Goal: Task Accomplishment & Management: Manage account settings

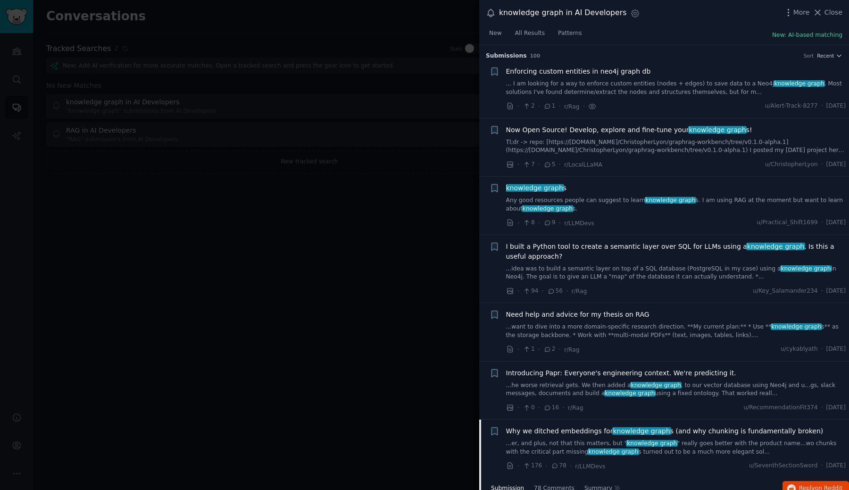
click at [823, 13] on icon at bounding box center [818, 13] width 10 height 10
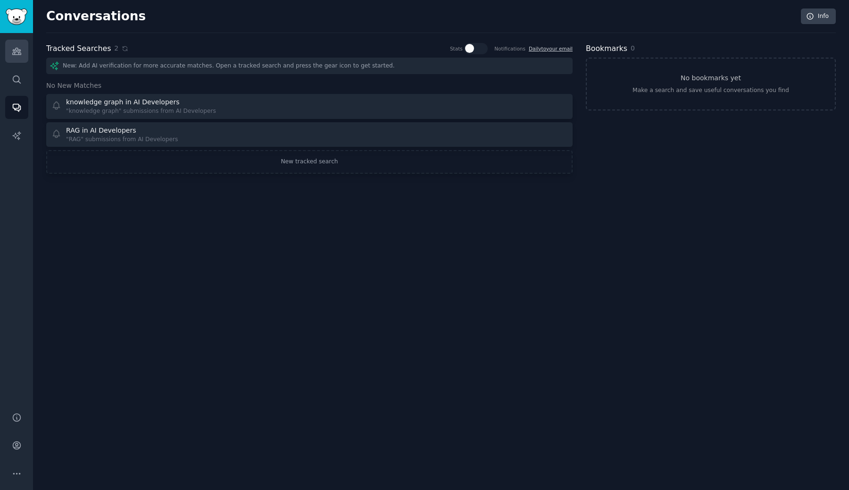
click at [18, 55] on icon "Sidebar" at bounding box center [17, 51] width 10 height 10
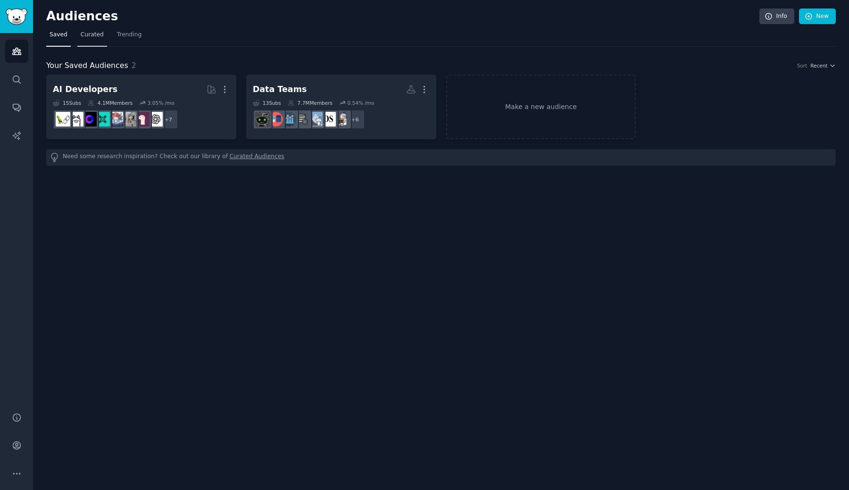
click at [94, 36] on span "Curated" at bounding box center [92, 35] width 23 height 8
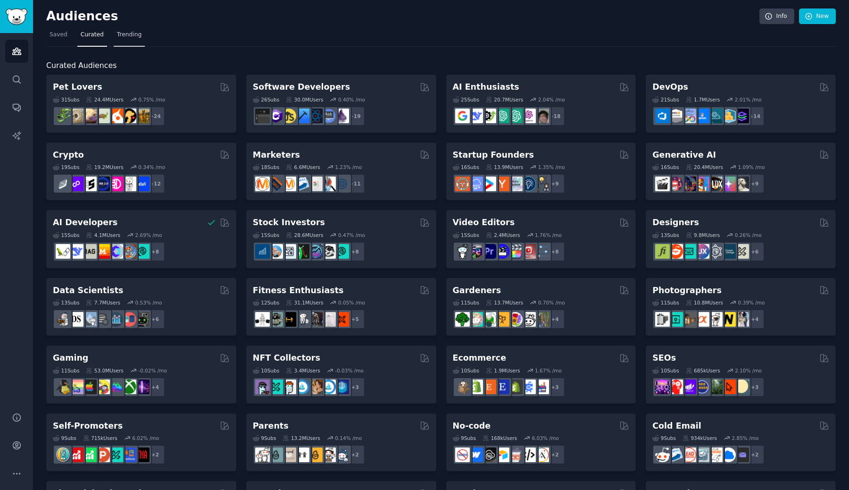
click at [129, 36] on span "Trending" at bounding box center [129, 35] width 25 height 8
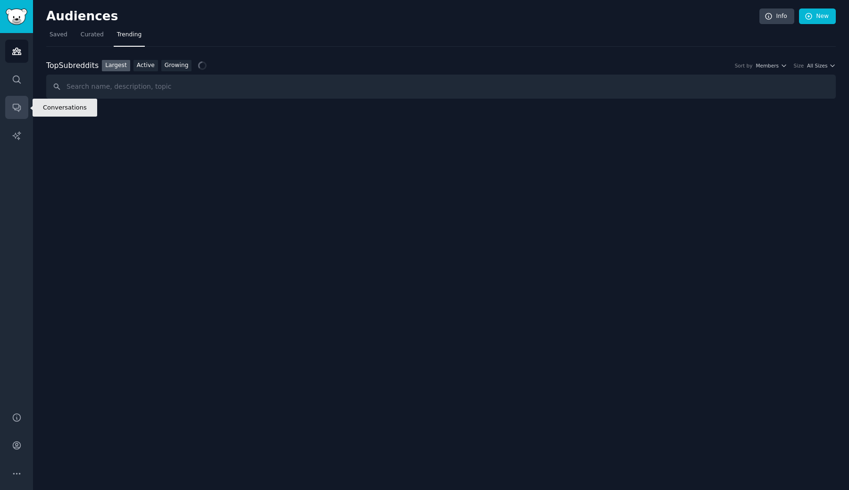
click at [17, 106] on icon "Sidebar" at bounding box center [17, 107] width 10 height 10
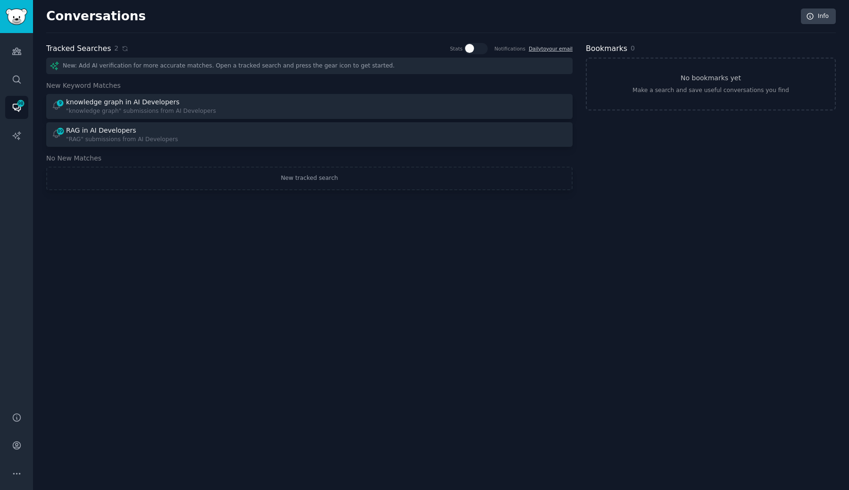
click at [355, 65] on div "New: Add AI verification for more accurate matches. Open a tracked search and p…" at bounding box center [309, 66] width 526 height 17
click at [356, 65] on div "New: Add AI verification for more accurate matches. Open a tracked search and p…" at bounding box center [309, 66] width 526 height 17
click at [442, 65] on div "New: Add AI verification for more accurate matches. Open a tracked search and p…" at bounding box center [309, 66] width 526 height 17
click at [483, 51] on div at bounding box center [476, 48] width 24 height 11
checkbox input "true"
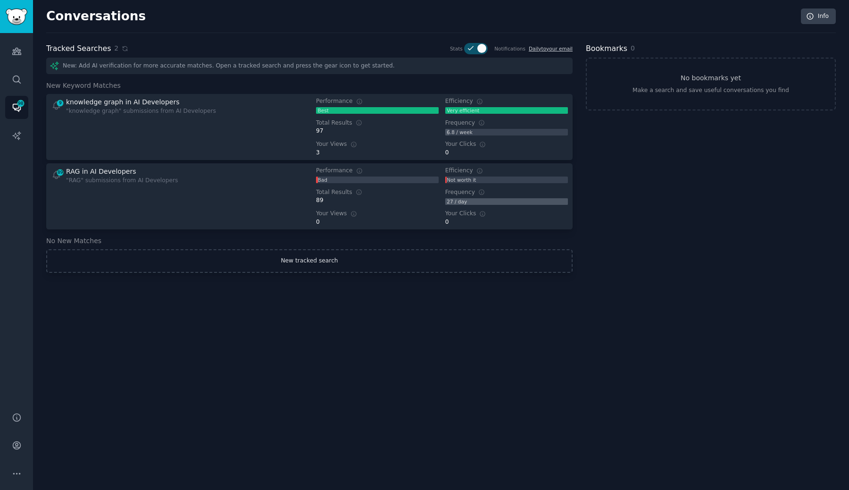
click at [295, 260] on link "New tracked search" at bounding box center [309, 261] width 526 height 24
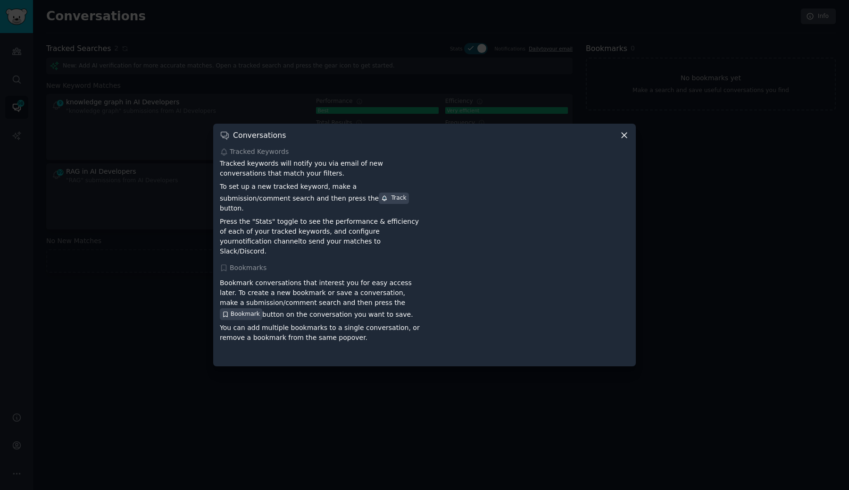
click at [625, 138] on icon at bounding box center [624, 135] width 5 height 5
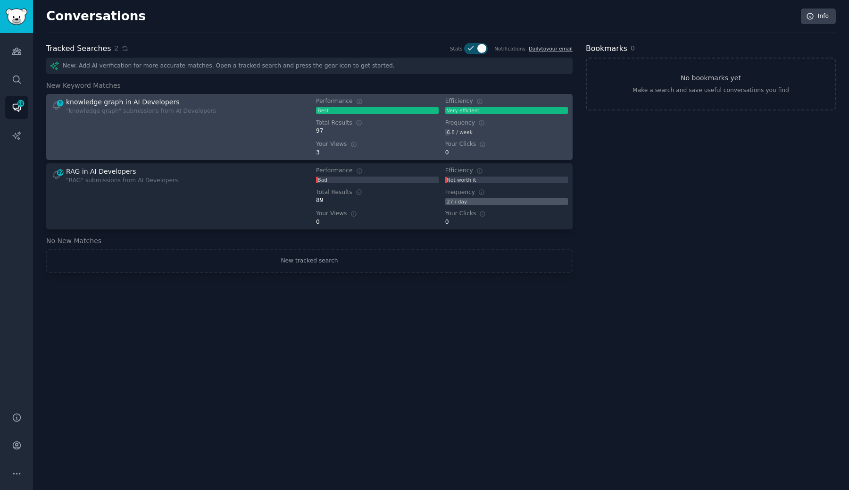
click at [225, 140] on div "9 knowledge graph in AI Developers "knowledge graph" submissions from AI Develo…" at bounding box center [177, 126] width 252 height 59
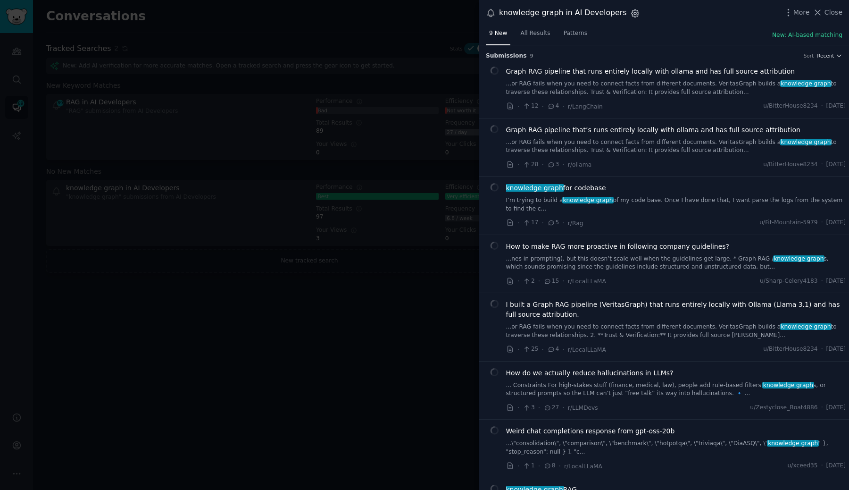
click at [630, 11] on icon "button" at bounding box center [635, 13] width 10 height 10
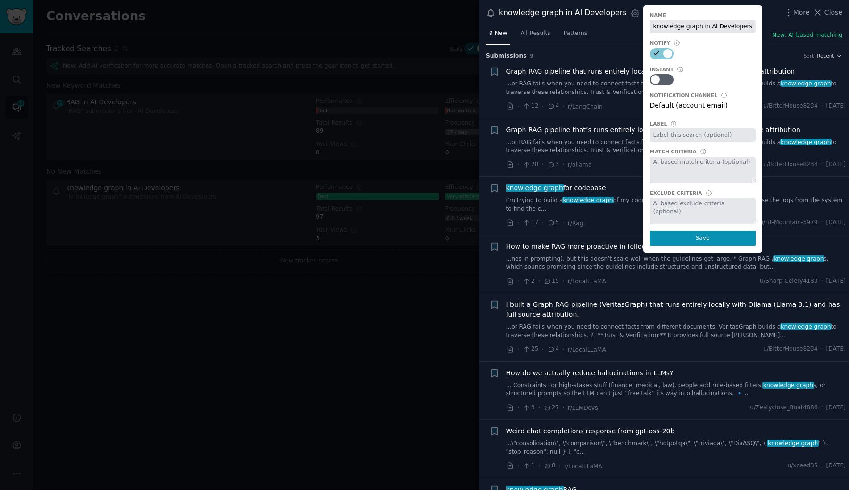
click at [291, 276] on div at bounding box center [424, 245] width 849 height 490
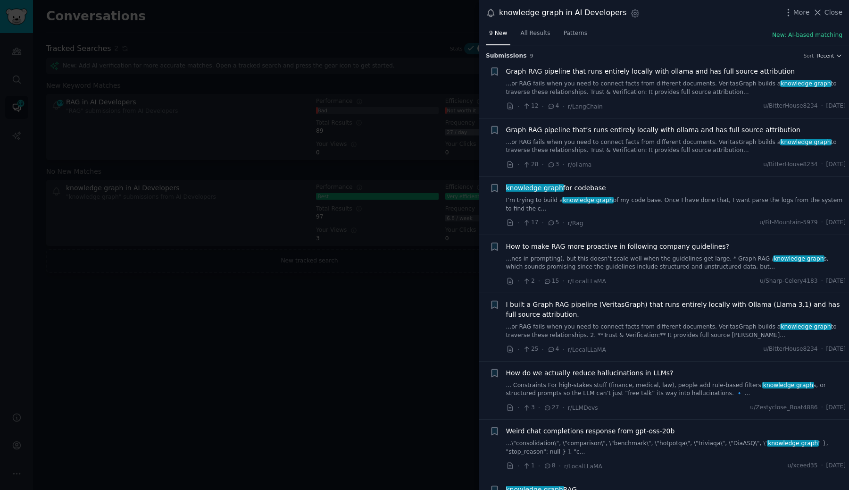
click at [29, 442] on div at bounding box center [424, 245] width 849 height 490
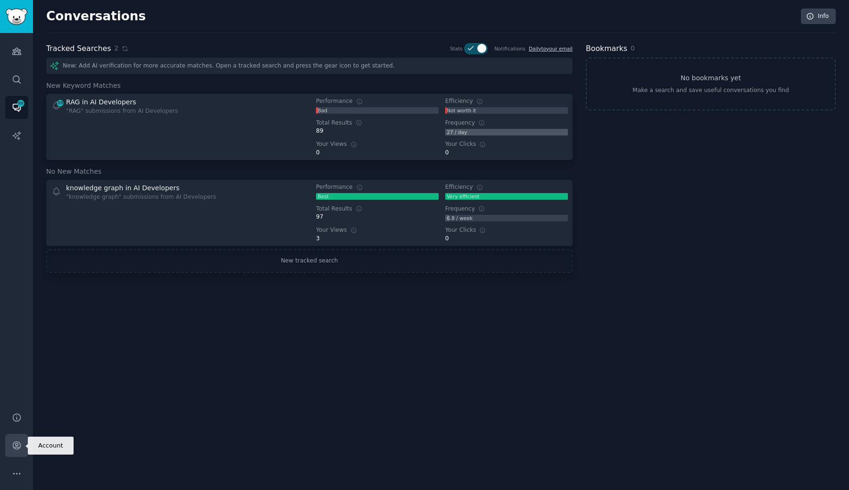
click at [19, 442] on icon "Sidebar" at bounding box center [17, 445] width 8 height 8
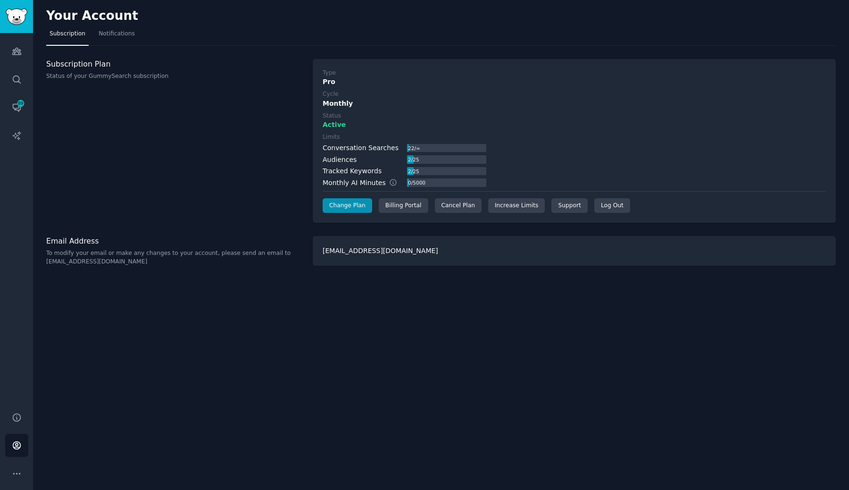
click at [68, 240] on h3 "Email Address" at bounding box center [174, 241] width 257 height 10
drag, startPoint x: 124, startPoint y: 258, endPoint x: 46, endPoint y: 261, distance: 77.4
click at [46, 261] on p "To modify your email or make any changes to your account, please send an email …" at bounding box center [174, 257] width 257 height 17
copy p "help@gummysearch.com"
click at [19, 56] on icon "Sidebar" at bounding box center [17, 51] width 10 height 10
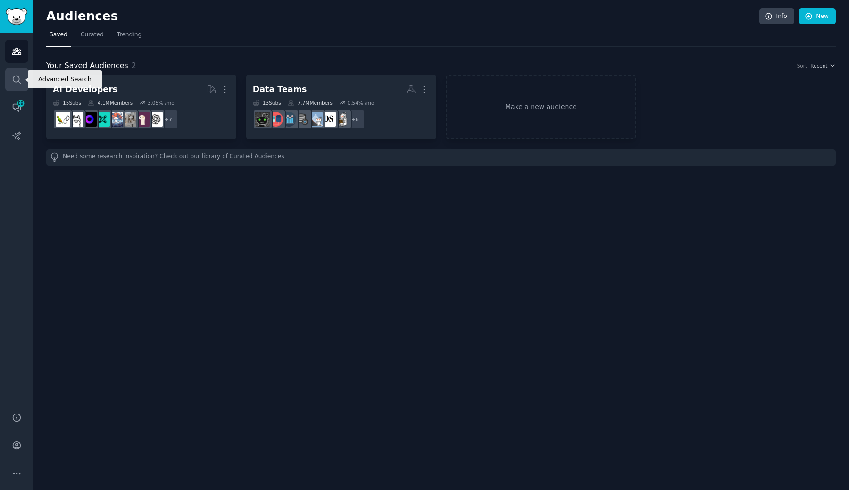
click at [17, 79] on icon "Sidebar" at bounding box center [17, 80] width 10 height 10
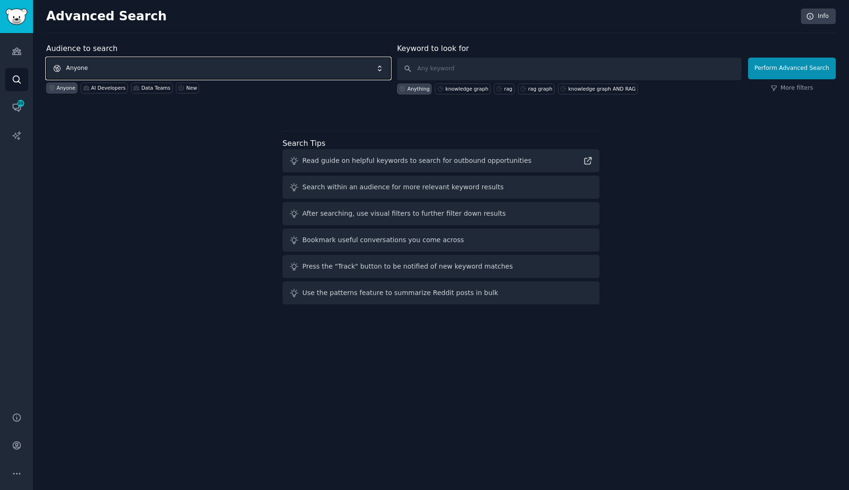
click at [303, 61] on span "Anyone" at bounding box center [218, 69] width 344 height 22
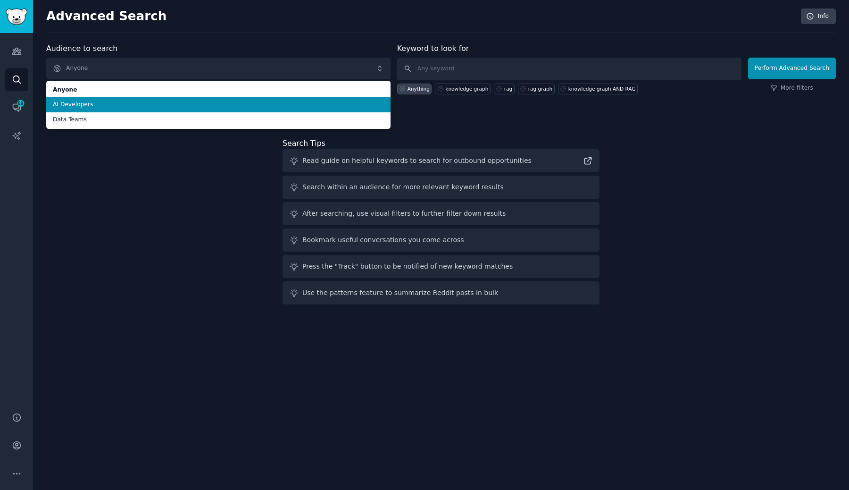
click at [284, 108] on span "AI Developers" at bounding box center [218, 104] width 331 height 8
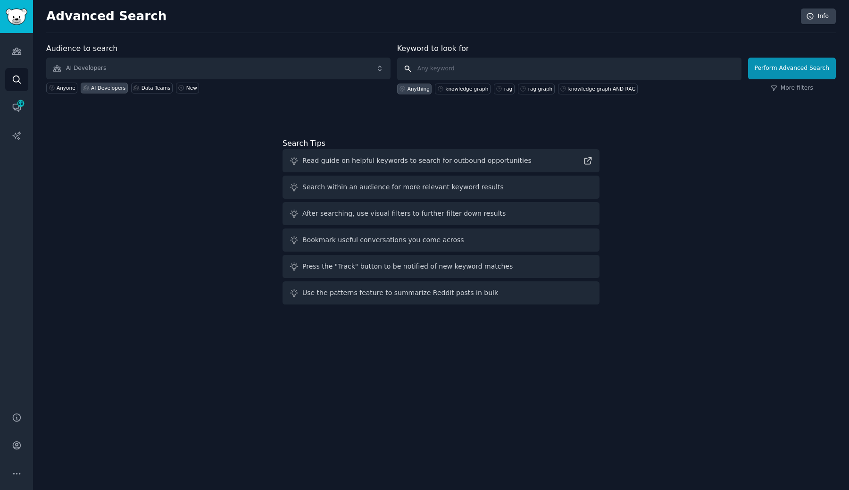
click at [459, 72] on input "text" at bounding box center [569, 69] width 344 height 23
type input "mcp"
click button "Perform Advanced Search" at bounding box center [792, 69] width 88 height 22
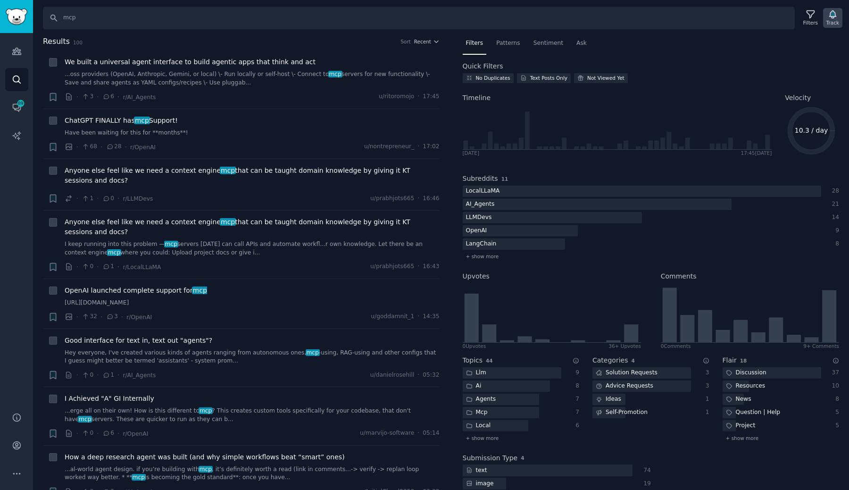
click at [837, 16] on icon "button" at bounding box center [833, 14] width 10 height 10
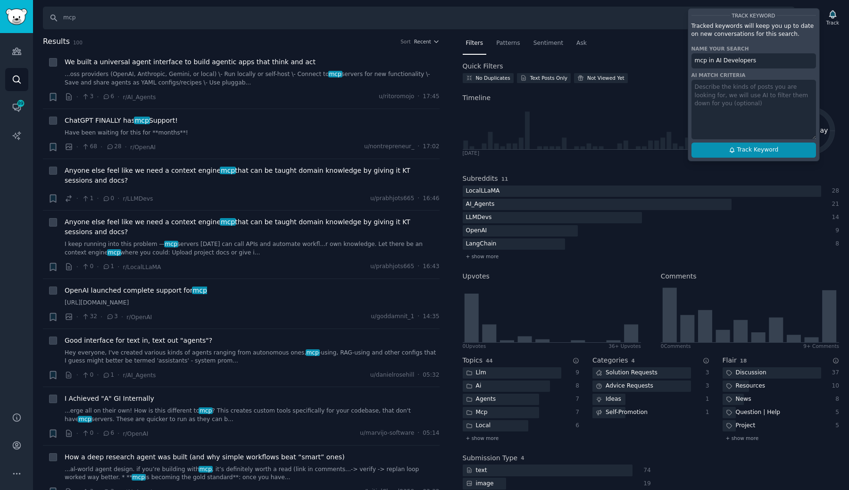
click at [769, 152] on span "Track Keyword" at bounding box center [758, 150] width 42 height 8
type input "mcp in AI Developers"
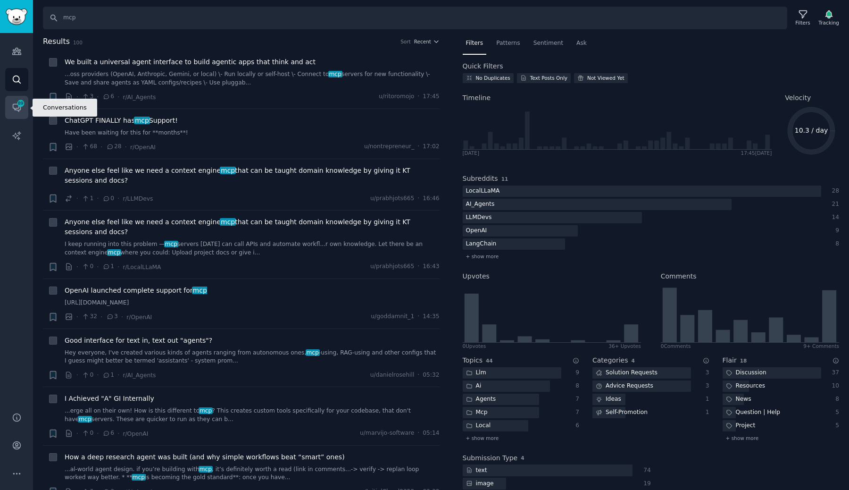
click at [13, 107] on icon "Sidebar" at bounding box center [17, 108] width 8 height 8
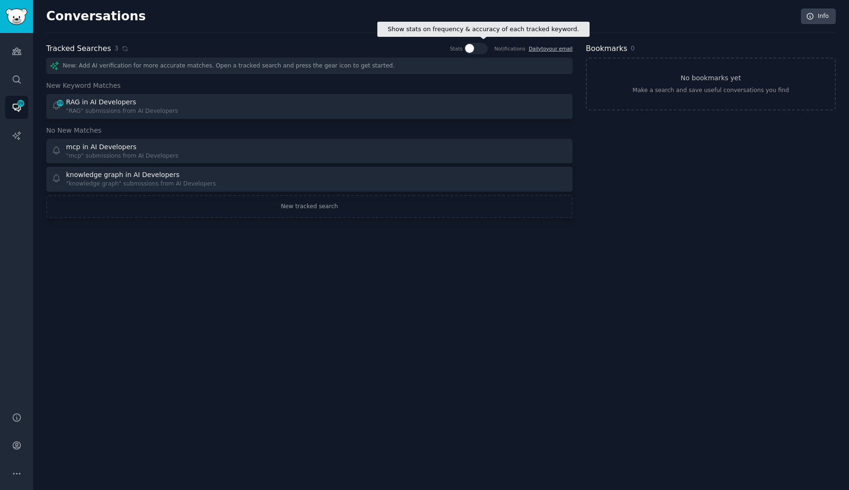
click at [480, 50] on div at bounding box center [479, 48] width 5 height 9
checkbox input "true"
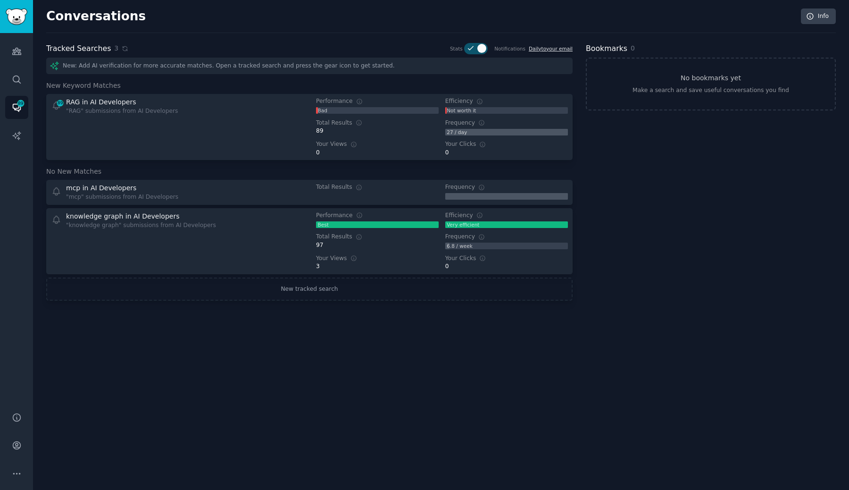
click at [549, 48] on link "Daily to your email" at bounding box center [551, 49] width 44 height 6
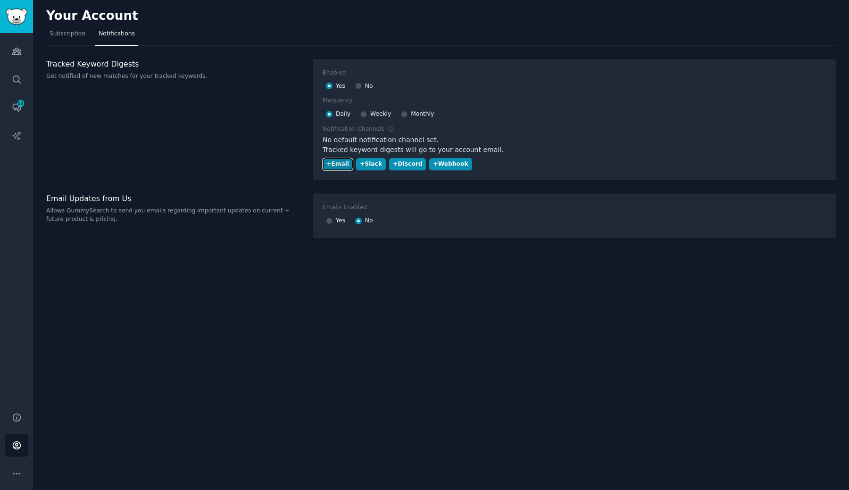
click at [339, 164] on div "+ Email" at bounding box center [337, 164] width 23 height 8
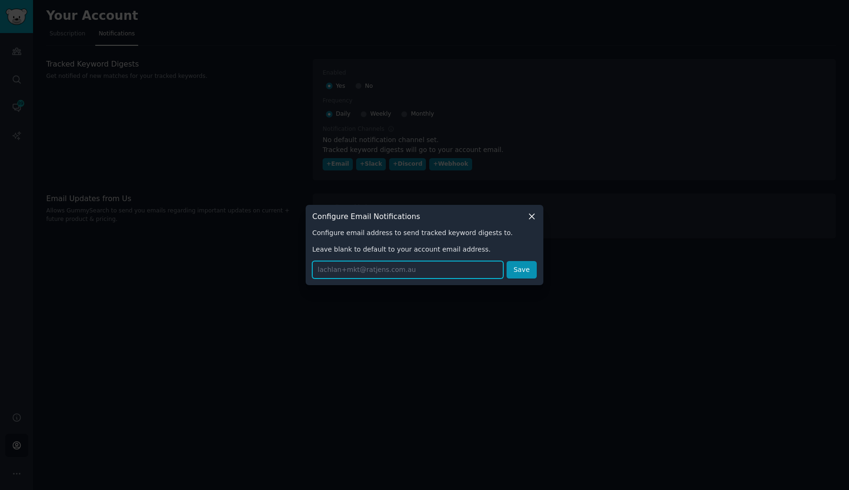
click at [375, 266] on input "text" at bounding box center [407, 269] width 191 height 17
type input "lachlan@ratjens.com.au"
click at [524, 276] on button "Save" at bounding box center [522, 269] width 30 height 17
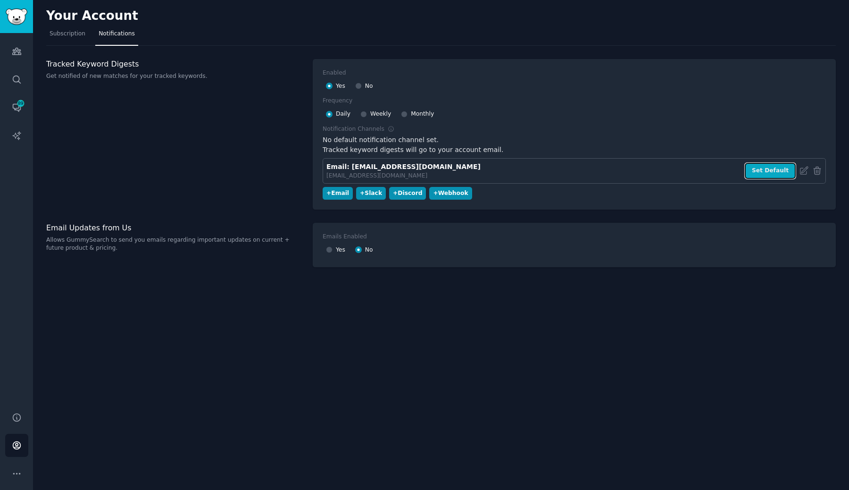
click at [767, 172] on button "Set Default" at bounding box center [770, 171] width 51 height 16
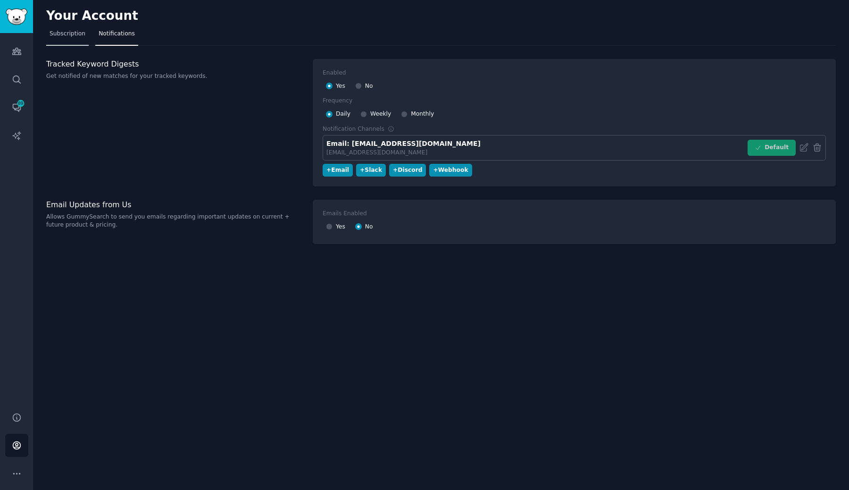
click at [70, 35] on span "Subscription" at bounding box center [68, 34] width 36 height 8
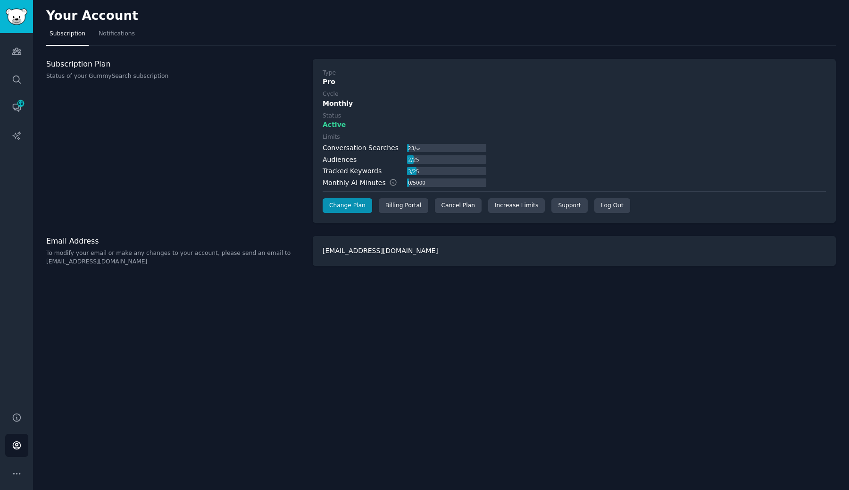
click at [371, 252] on div "lachlan+mkt@ratjens.com.au" at bounding box center [574, 251] width 523 height 30
click at [17, 138] on icon "Sidebar" at bounding box center [16, 135] width 8 height 8
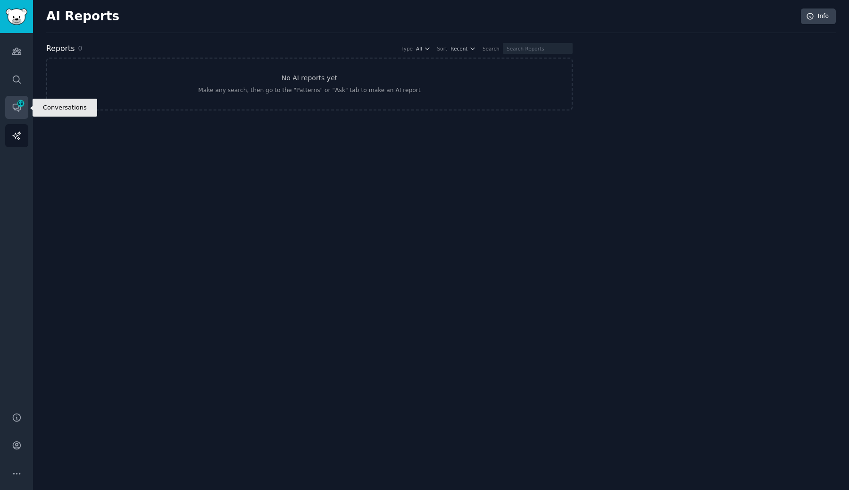
click at [17, 106] on span "89" at bounding box center [21, 103] width 8 height 7
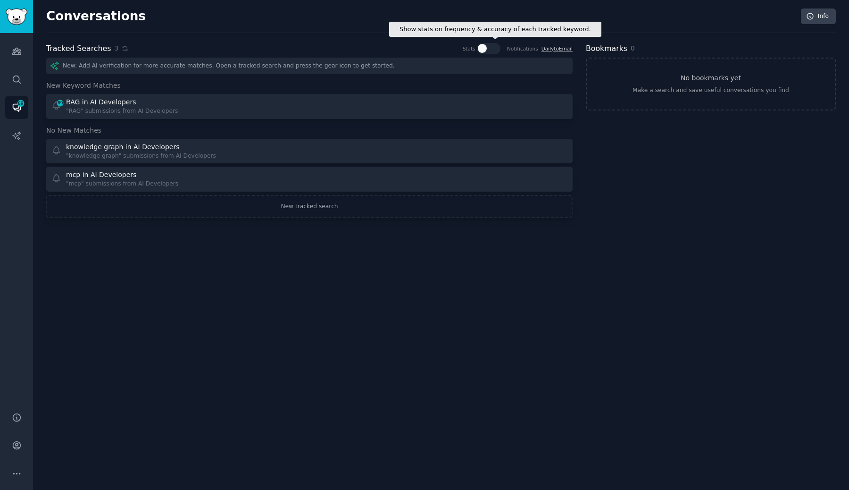
click at [495, 48] on div at bounding box center [489, 48] width 24 height 11
checkbox input "true"
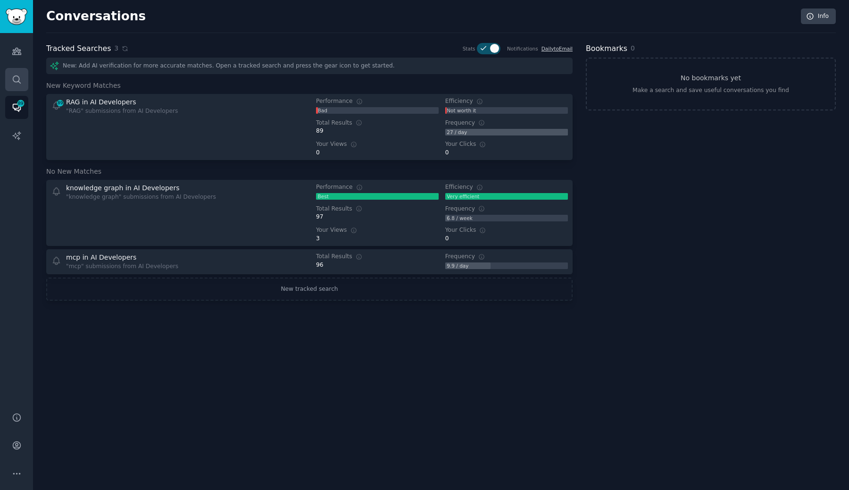
click at [14, 77] on icon "Sidebar" at bounding box center [17, 80] width 10 height 10
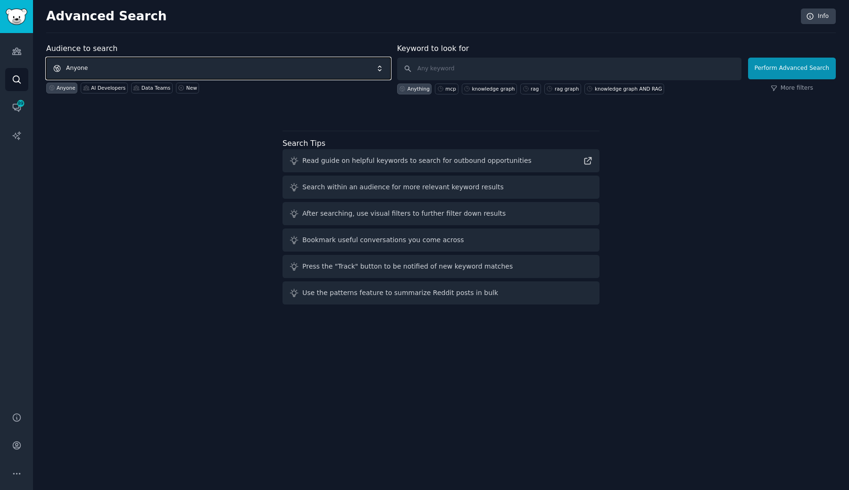
click at [267, 70] on span "Anyone" at bounding box center [218, 69] width 344 height 22
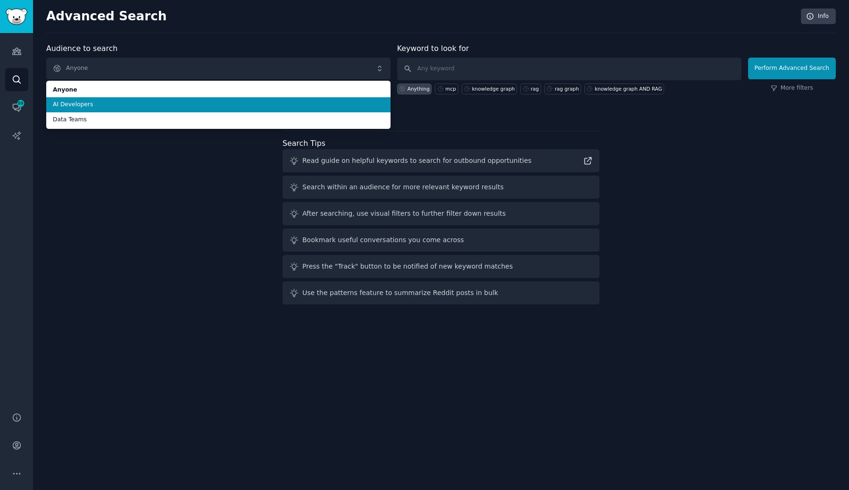
click at [259, 107] on span "AI Developers" at bounding box center [218, 104] width 331 height 8
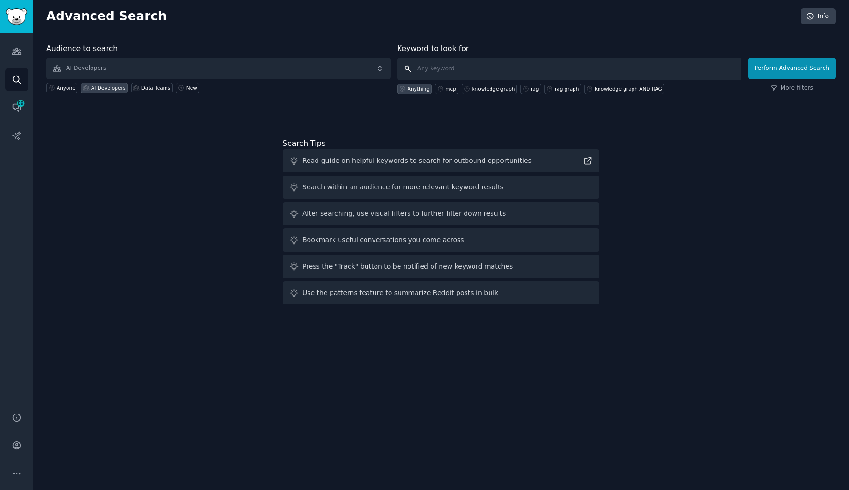
click at [497, 76] on input "text" at bounding box center [569, 69] width 344 height 23
type input "graphrag"
click at [799, 70] on button "Perform Advanced Search" at bounding box center [792, 69] width 88 height 22
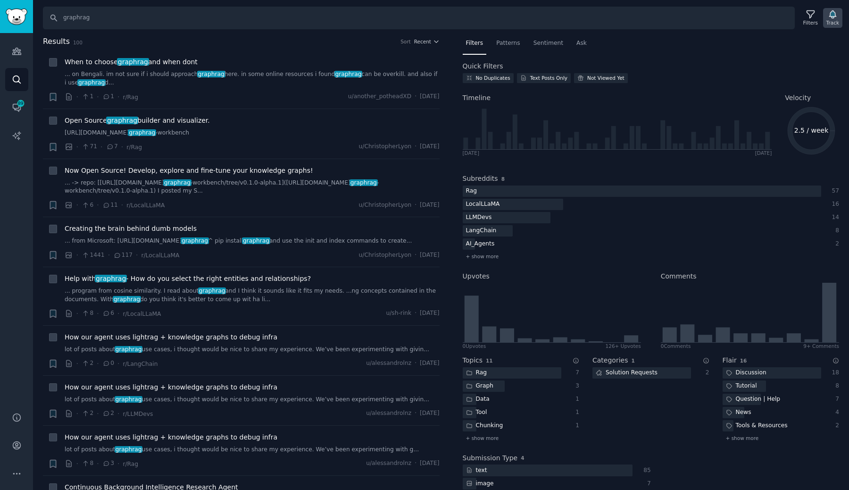
click at [833, 19] on icon "button" at bounding box center [833, 14] width 10 height 10
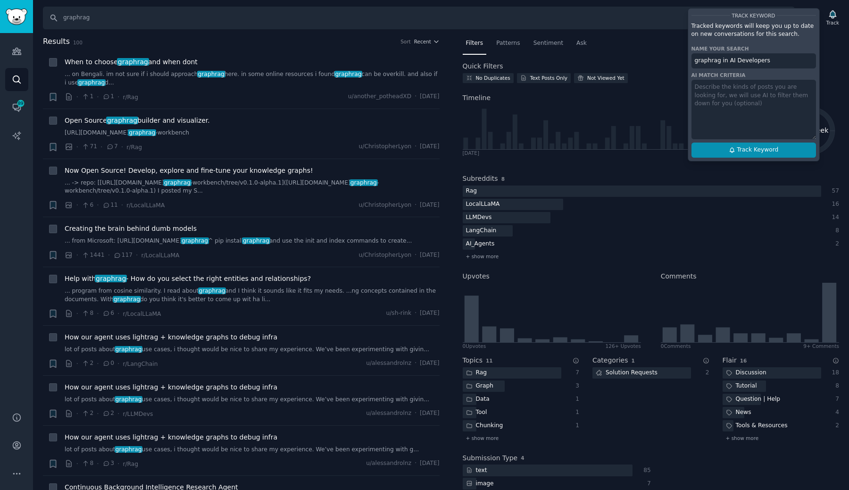
click at [777, 154] on span "Track Keyword" at bounding box center [758, 150] width 42 height 8
type input "graphrag in AI Developers"
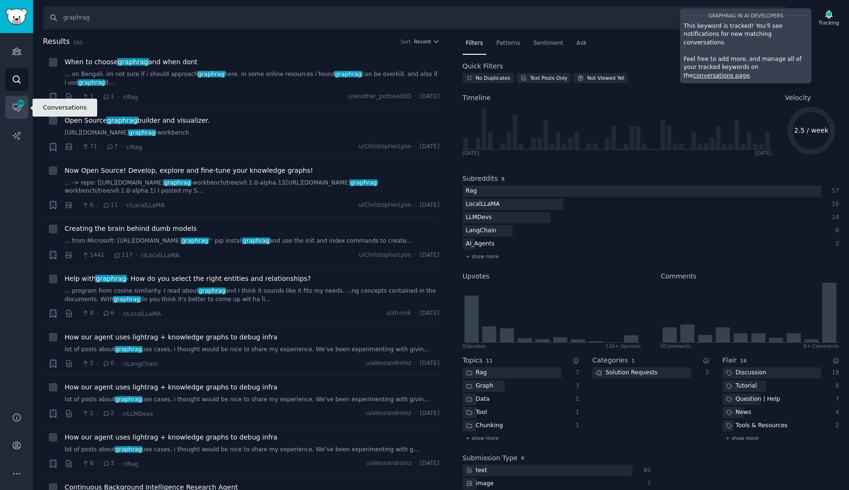
click at [13, 98] on link "Conversations 89" at bounding box center [16, 107] width 23 height 23
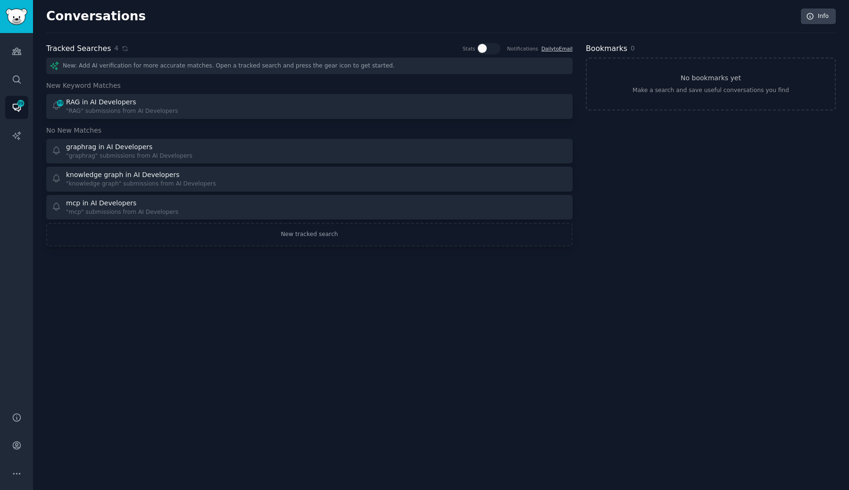
click at [491, 42] on div "Conversations Info Tracked Searches 4 Show stats on frequency & accuracy of eac…" at bounding box center [441, 133] width 790 height 240
click at [492, 43] on div at bounding box center [489, 48] width 24 height 11
checkbox input "true"
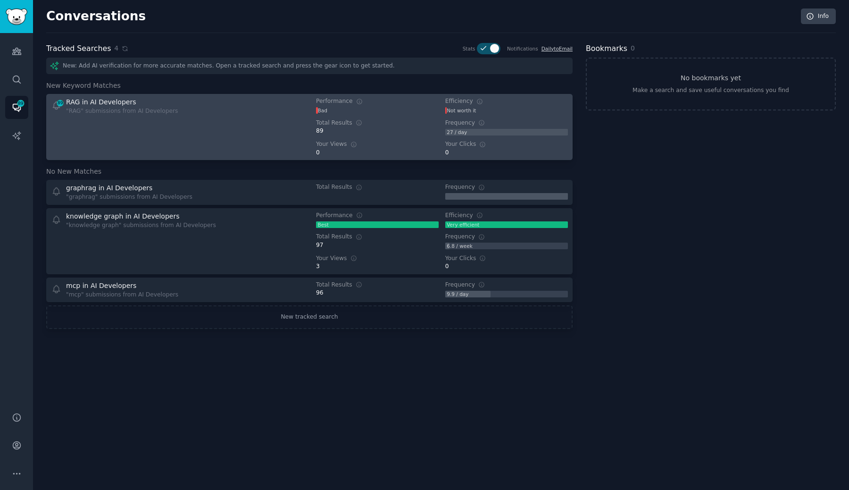
click at [185, 117] on div "89 RAG in AI Developers "RAG" submissions from AI Developers" at bounding box center [177, 126] width 252 height 59
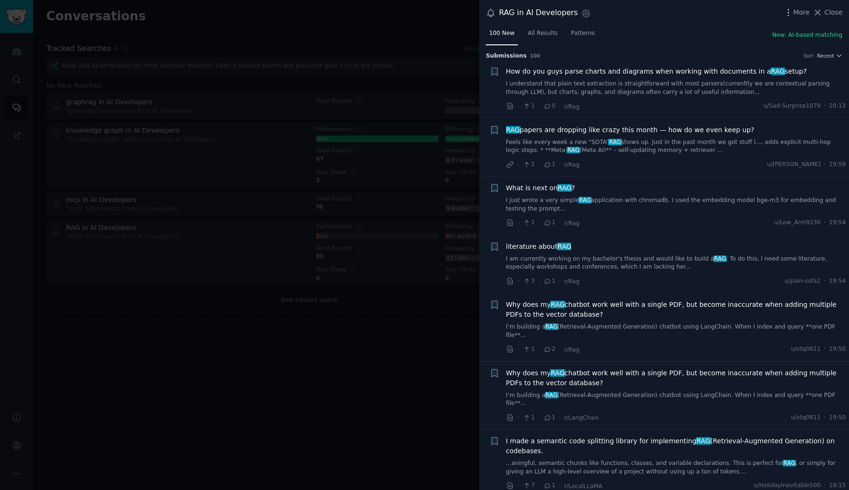
scroll to position [7, 0]
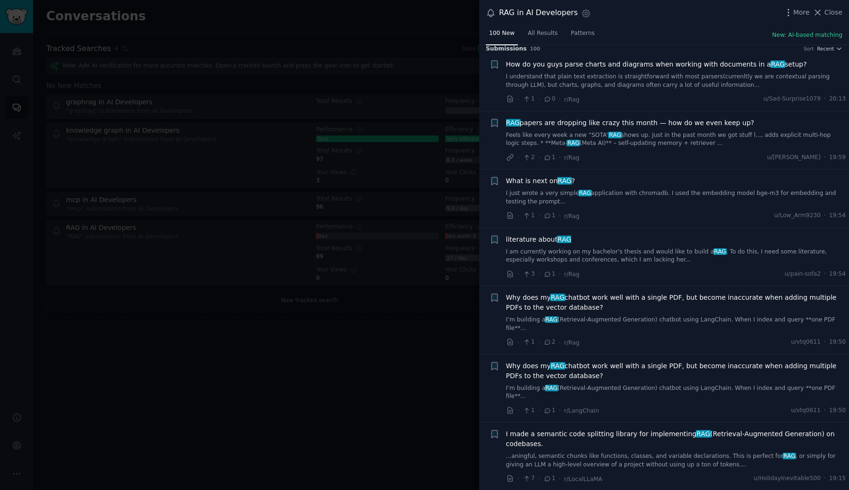
click at [636, 123] on span "RAG papers are dropping like crazy this month — how do we even keep up?" at bounding box center [630, 123] width 249 height 10
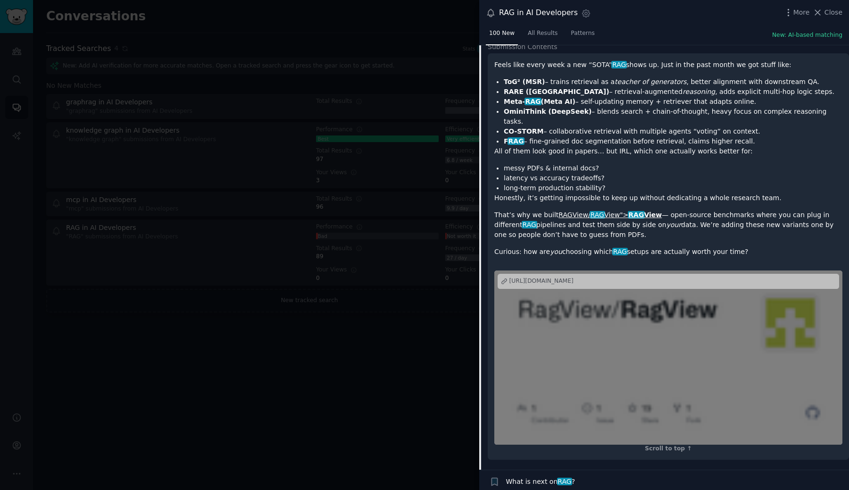
scroll to position [38, 0]
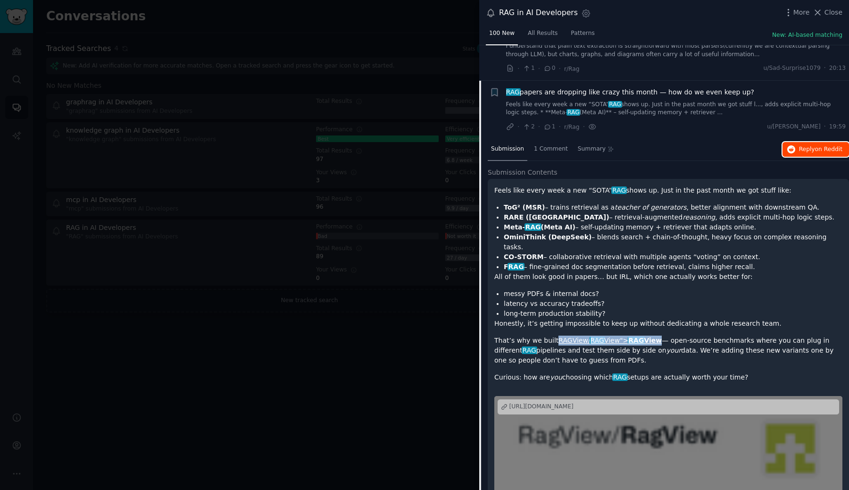
click at [815, 147] on span "on Reddit" at bounding box center [828, 149] width 27 height 7
click at [450, 24] on div at bounding box center [424, 245] width 849 height 490
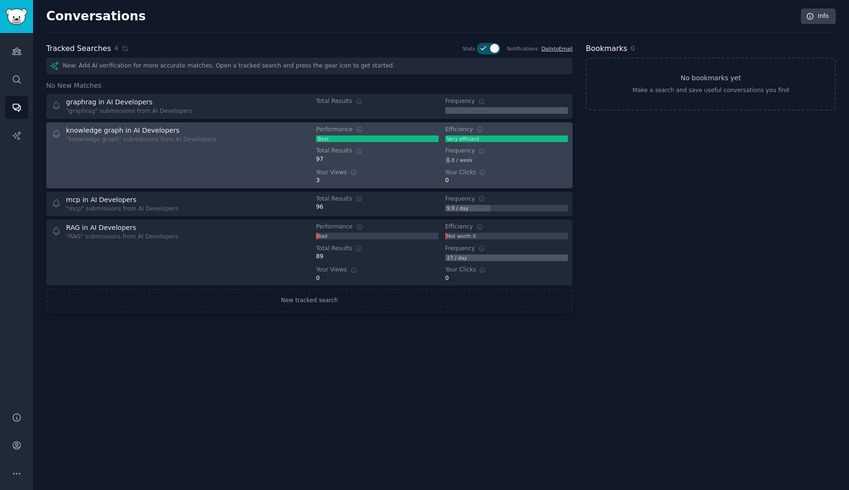
click at [310, 135] on div "knowledge graph in AI Developers "knowledge graph" submissions from AI Develope…" at bounding box center [310, 154] width 520 height 59
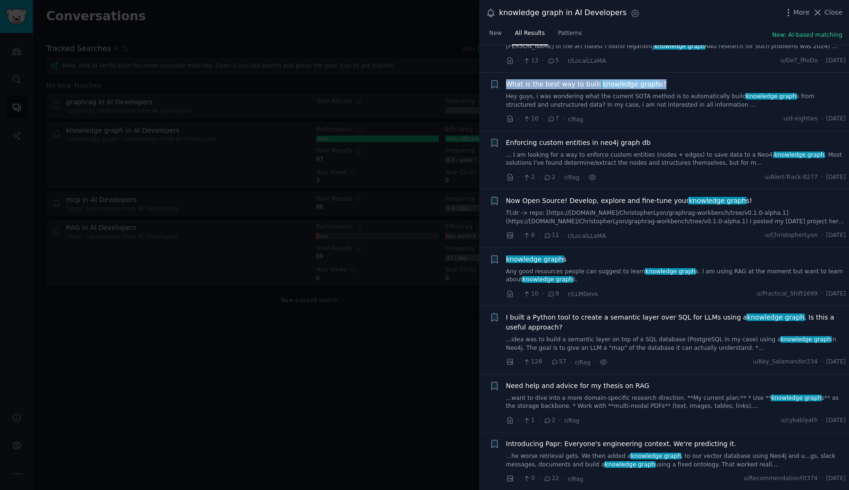
scroll to position [470, 0]
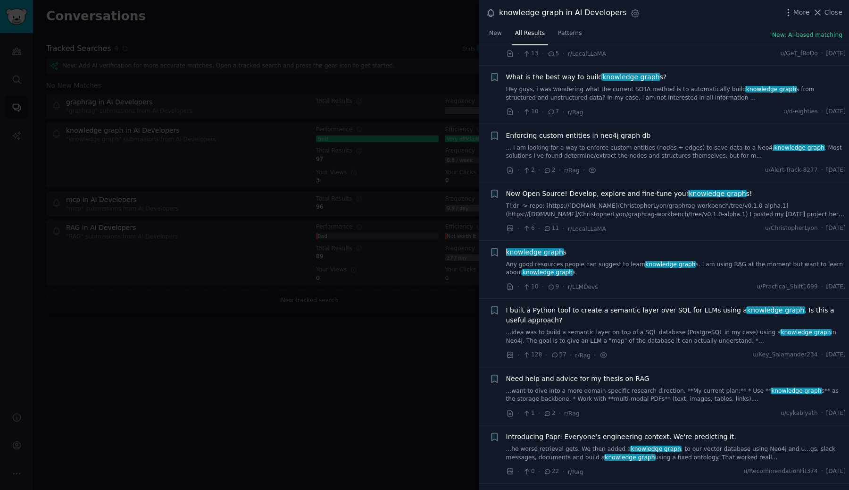
click at [255, 47] on div at bounding box center [424, 245] width 849 height 490
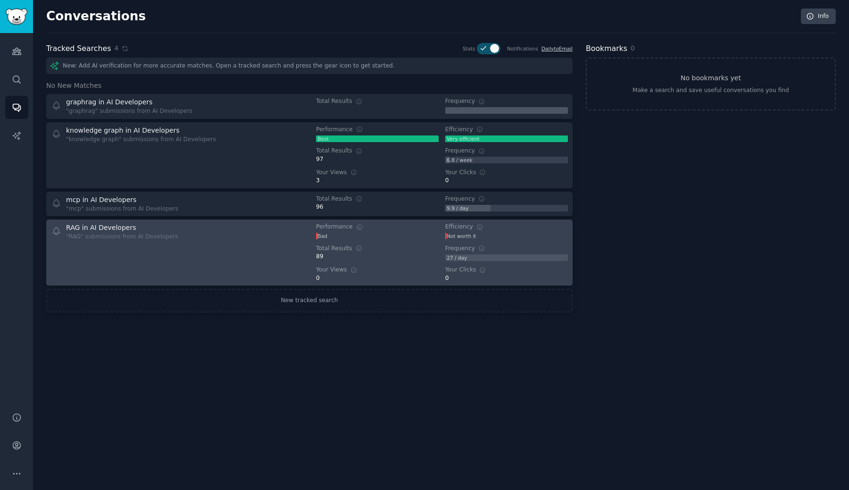
click at [135, 244] on div "RAG in AI Developers "RAG" submissions from AI Developers" at bounding box center [122, 252] width 112 height 59
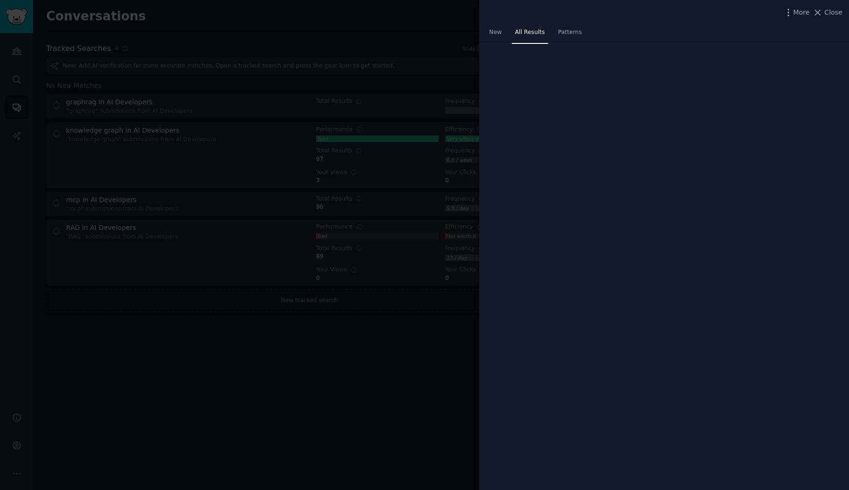
click at [157, 194] on div at bounding box center [424, 245] width 849 height 490
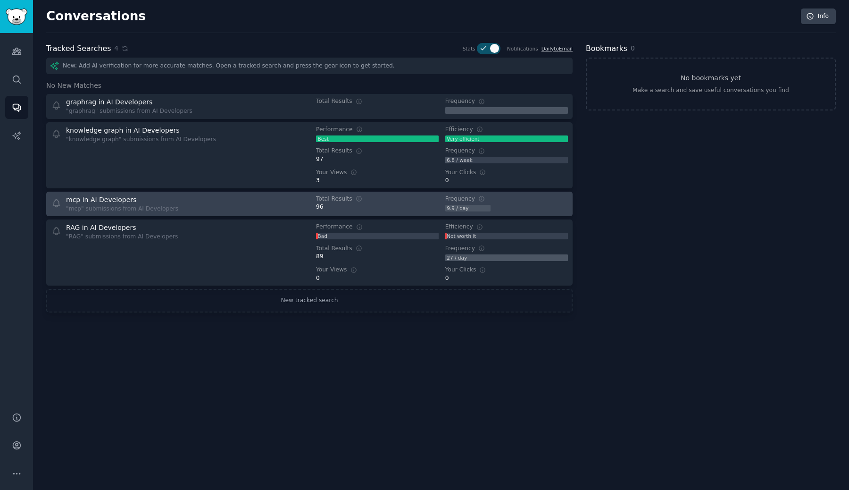
click at [279, 212] on link "mcp in AI Developers "mcp" submissions from AI Developers Total Results 96 Freq…" at bounding box center [309, 203] width 526 height 25
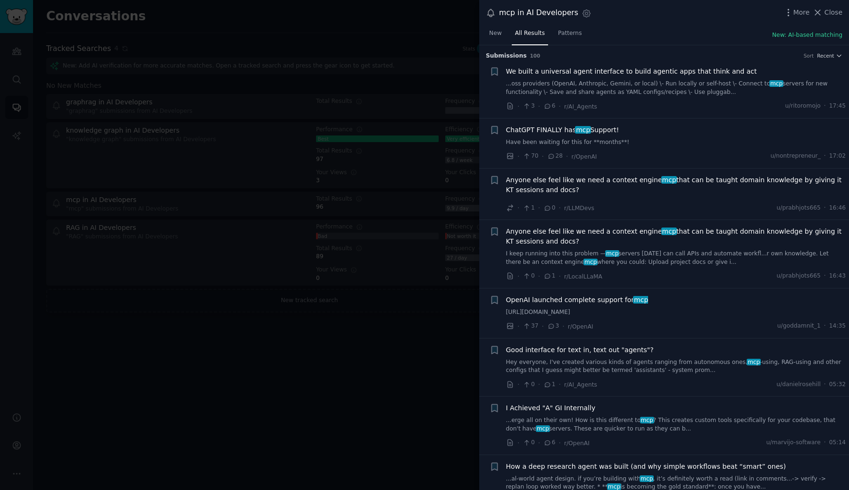
click at [649, 55] on h3 "Submission s 100 Sort Recent" at bounding box center [664, 56] width 357 height 8
click at [651, 67] on span "We built a universal agent interface to build agentic apps that think and act" at bounding box center [631, 72] width 251 height 10
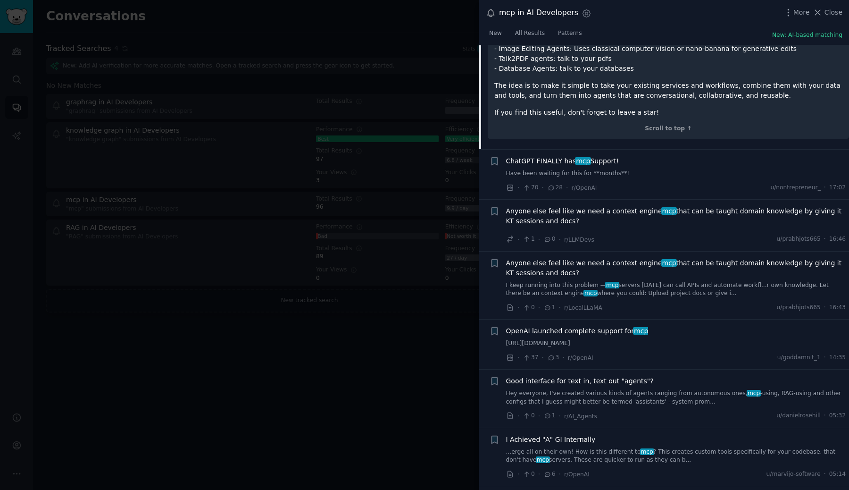
scroll to position [433, 0]
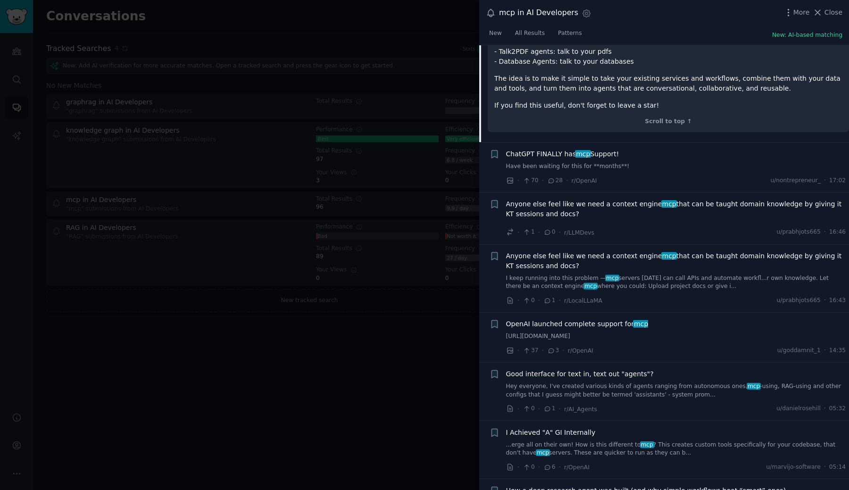
click at [594, 199] on span "Anyone else feel like we need a context engine mcp that can be taught domain kn…" at bounding box center [676, 209] width 340 height 20
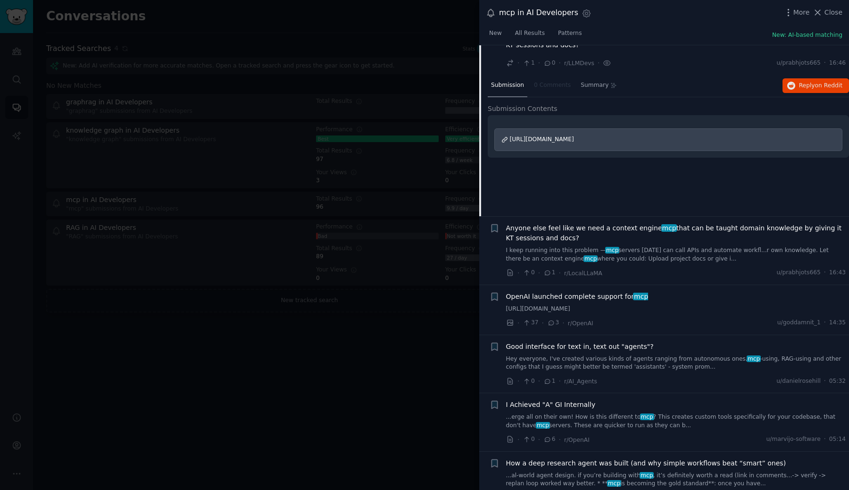
scroll to position [123, 0]
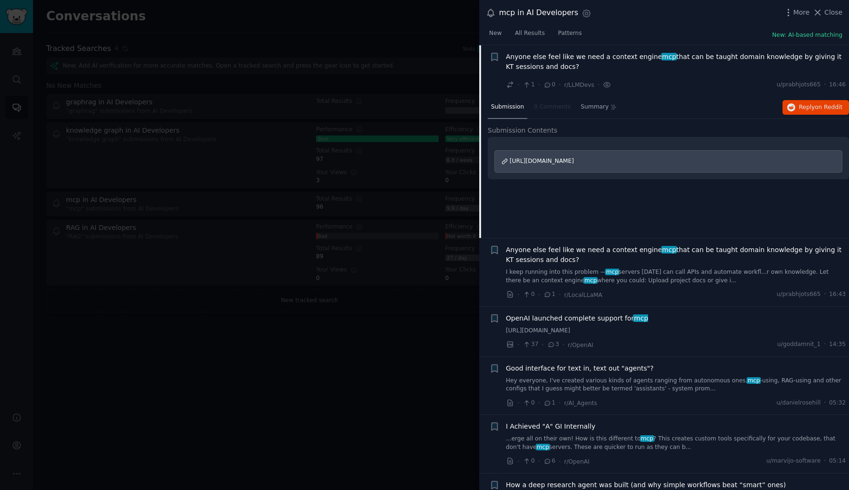
click at [627, 248] on span "Anyone else feel like we need a context engine mcp that can be taught domain kn…" at bounding box center [676, 255] width 340 height 20
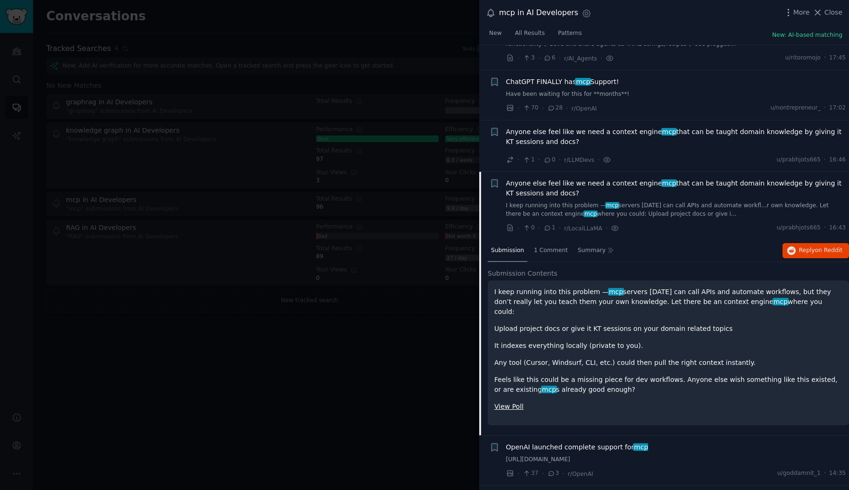
scroll to position [54, 0]
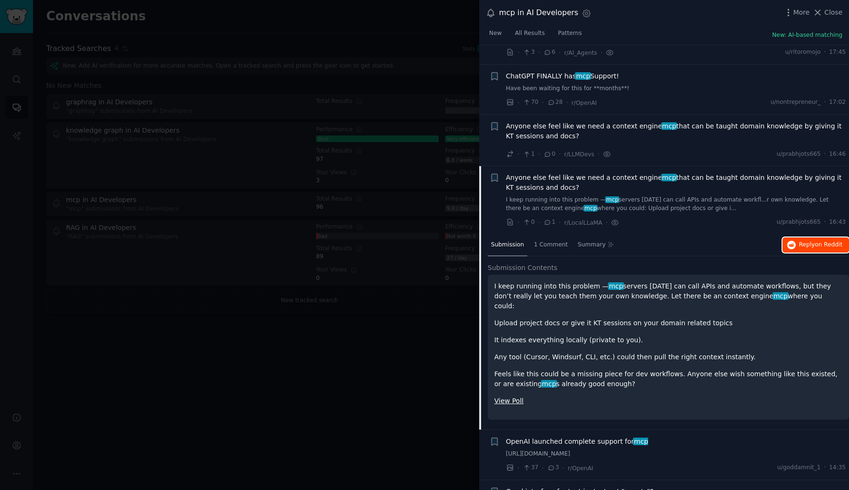
click at [807, 241] on span "Reply on Reddit" at bounding box center [820, 245] width 43 height 8
click at [416, 380] on div at bounding box center [424, 245] width 849 height 490
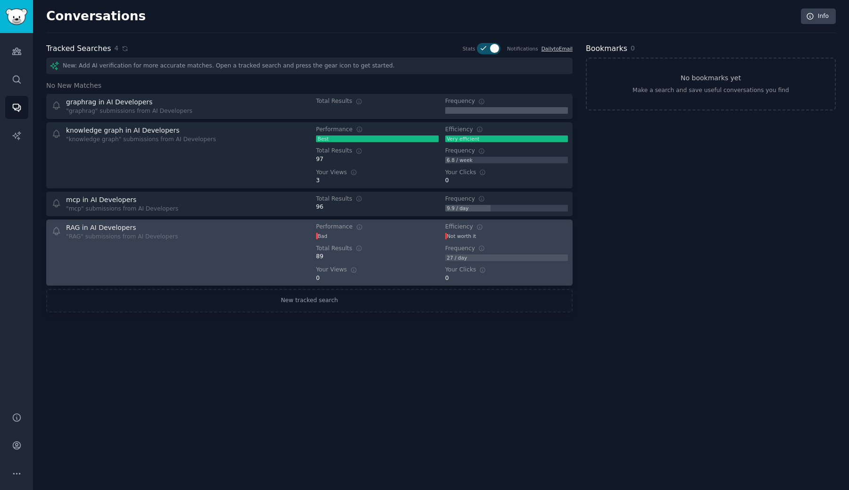
click at [228, 254] on div "RAG in AI Developers "RAG" submissions from AI Developers" at bounding box center [177, 252] width 252 height 59
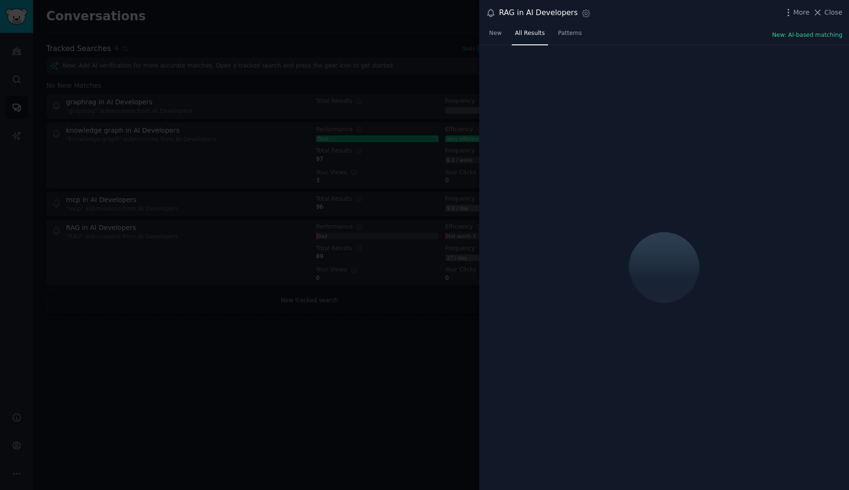
click at [230, 206] on div at bounding box center [424, 245] width 849 height 490
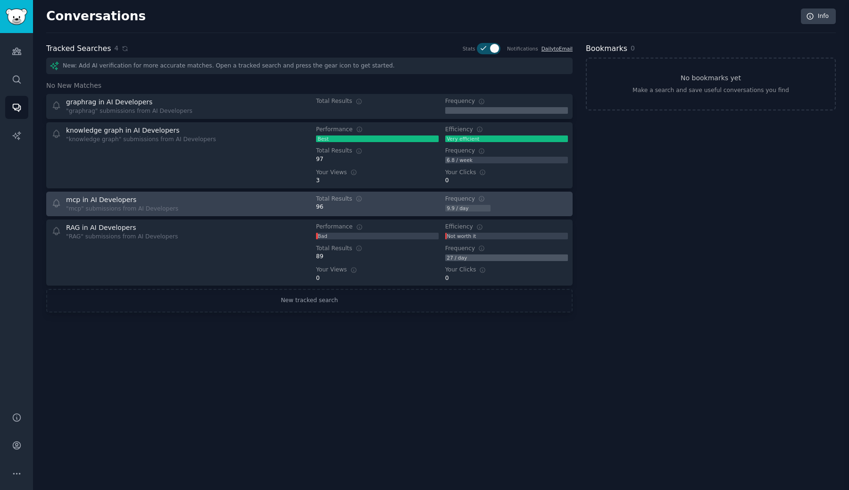
click at [230, 208] on div "mcp in AI Developers "mcp" submissions from AI Developers" at bounding box center [177, 204] width 252 height 18
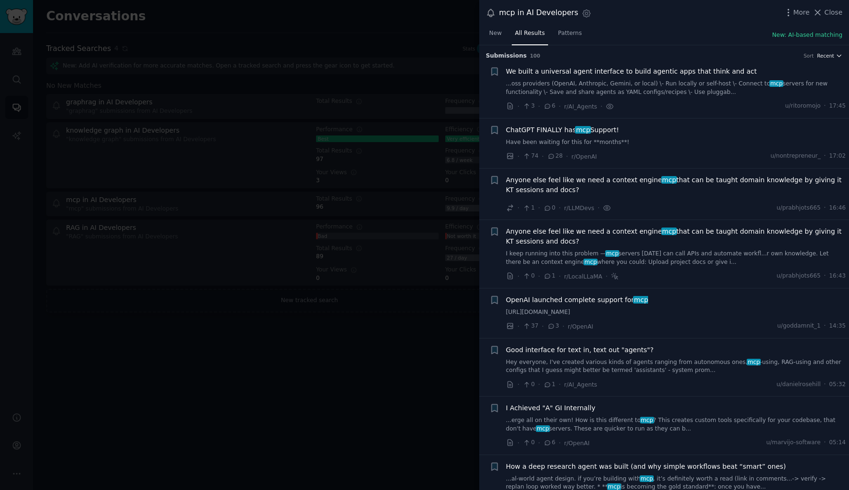
click at [836, 54] on icon "button" at bounding box center [839, 55] width 7 height 7
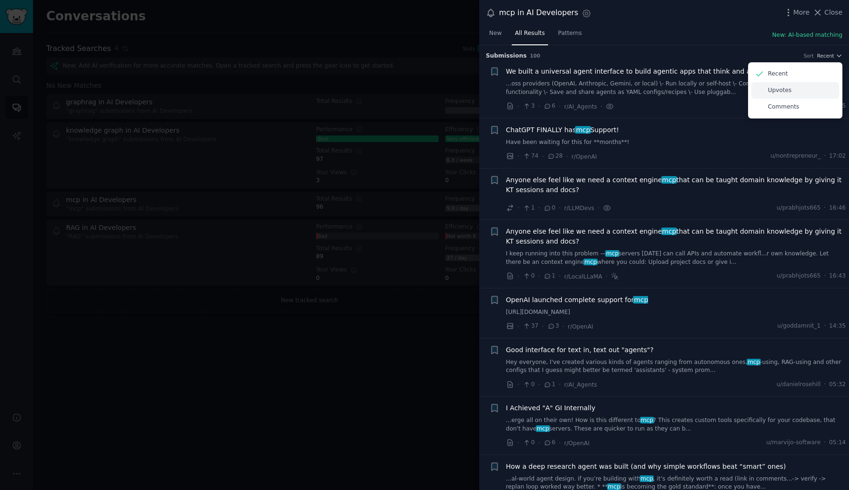
click at [782, 90] on p "Upvotes" at bounding box center [780, 90] width 24 height 8
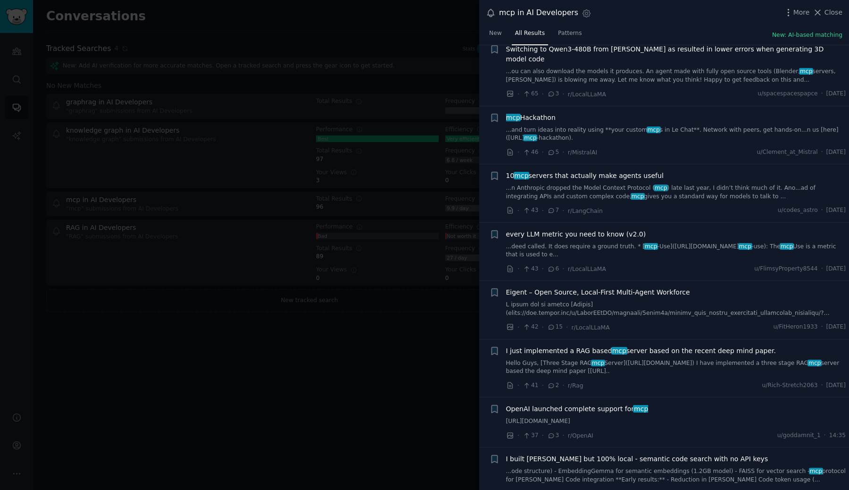
scroll to position [708, 0]
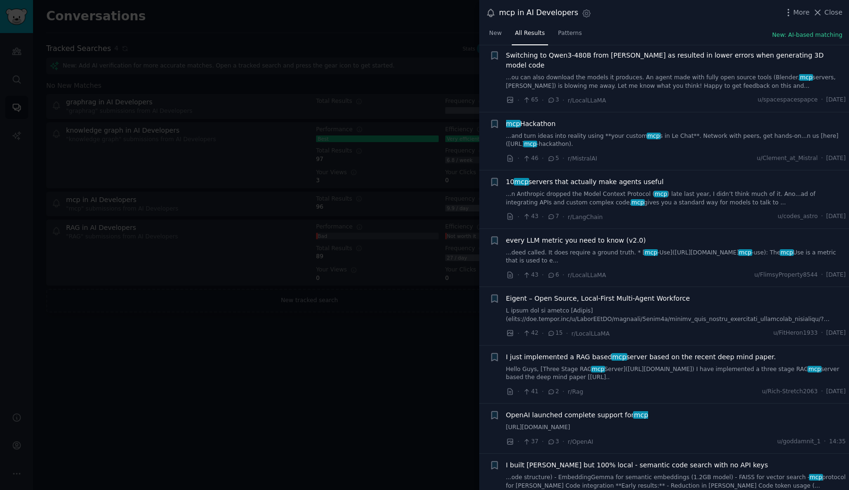
click at [542, 177] on span "10 mcp servers that actually make agents useful" at bounding box center [585, 182] width 158 height 10
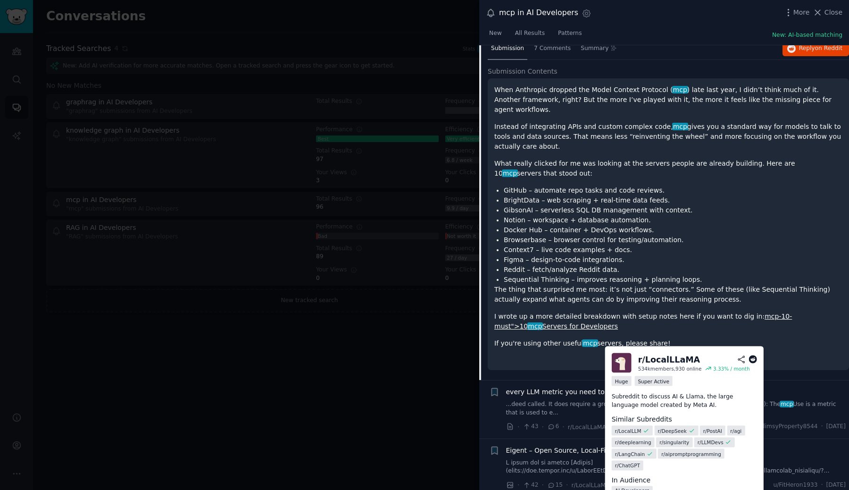
scroll to position [870, 0]
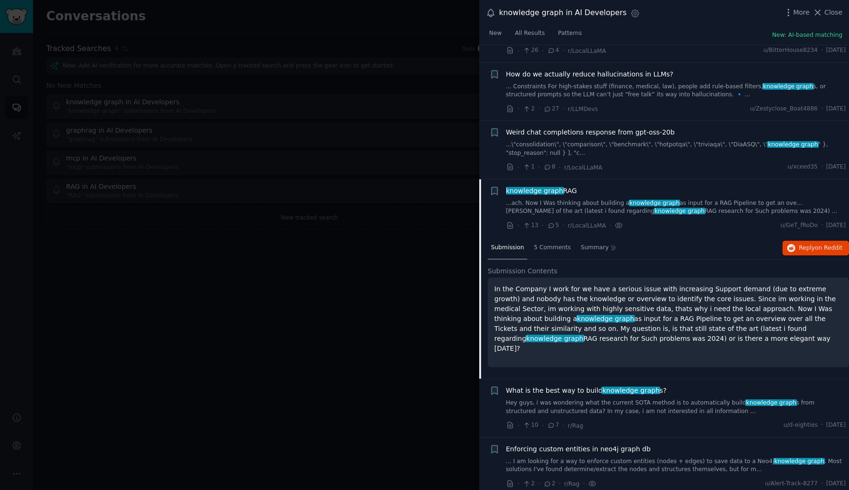
scroll to position [373, 0]
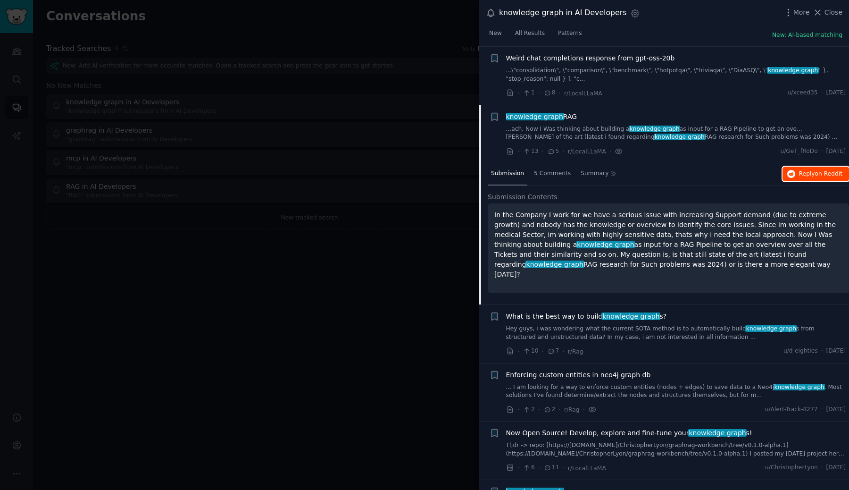
click at [791, 172] on icon "button" at bounding box center [791, 174] width 8 height 8
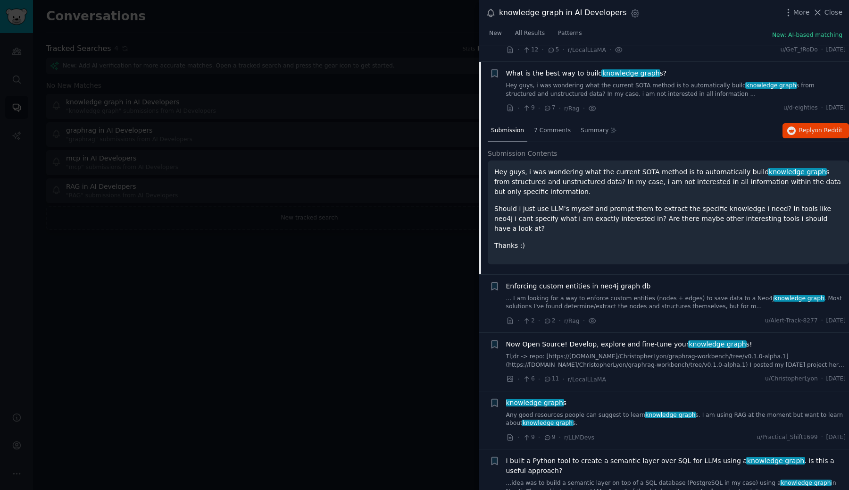
scroll to position [375, 0]
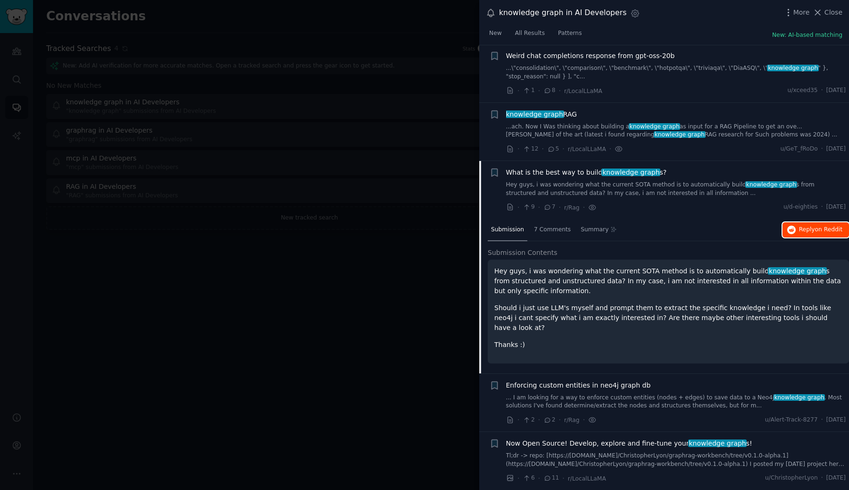
click at [807, 233] on span "Reply on Reddit" at bounding box center [820, 229] width 43 height 8
